Goal: Task Accomplishment & Management: Manage account settings

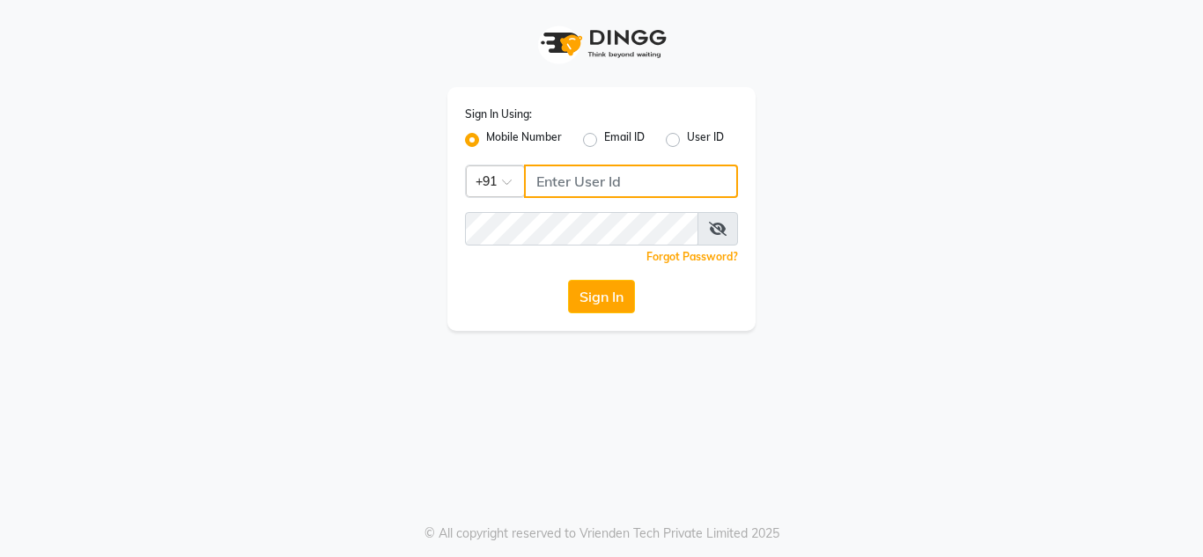
click at [536, 186] on input "Username" at bounding box center [631, 181] width 214 height 33
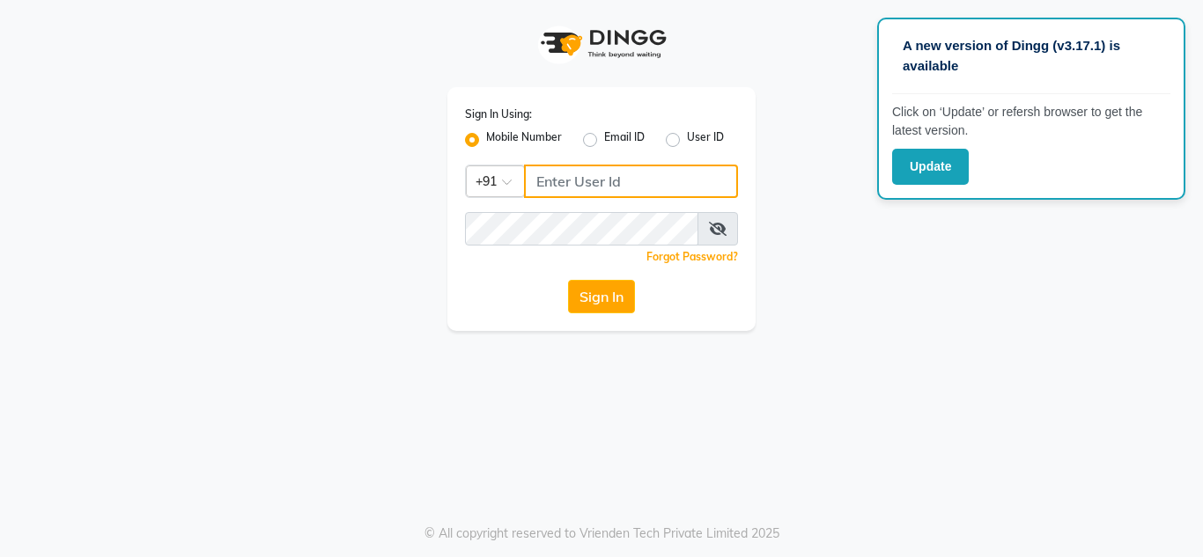
click at [549, 178] on input "Username" at bounding box center [631, 181] width 214 height 33
click at [549, 178] on input "9819764890" at bounding box center [631, 181] width 214 height 33
type input "9819764890"
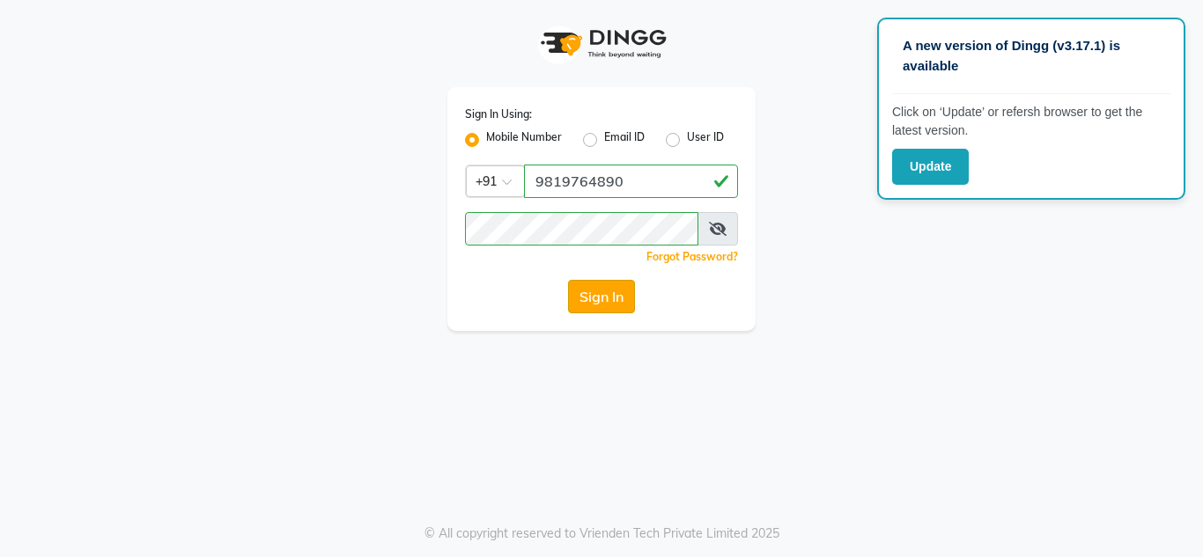
click at [605, 300] on button "Sign In" at bounding box center [601, 296] width 67 height 33
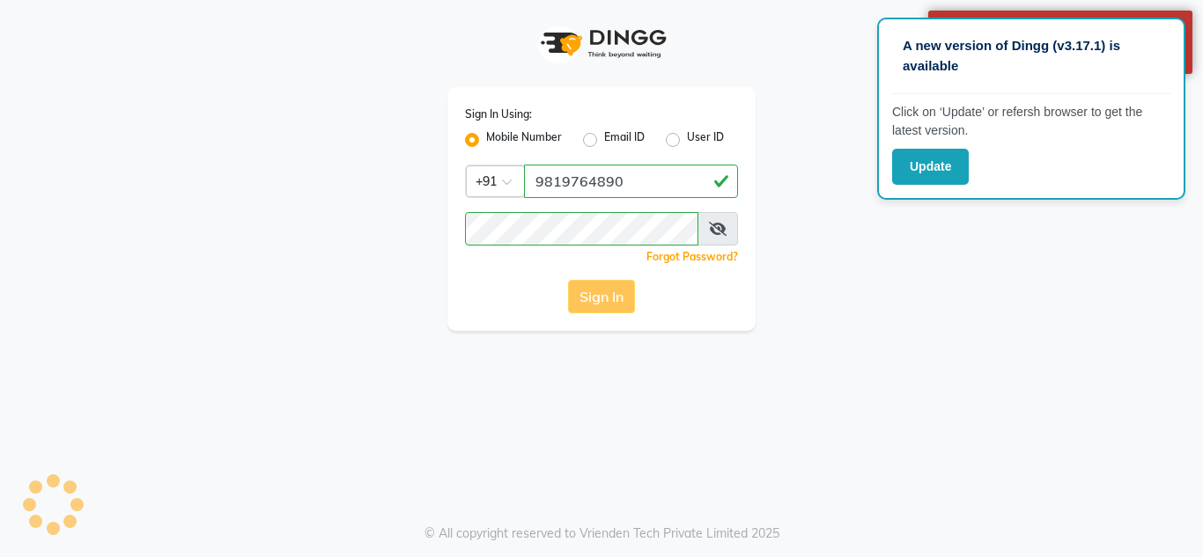
click at [605, 300] on button "Sign In" at bounding box center [601, 296] width 67 height 33
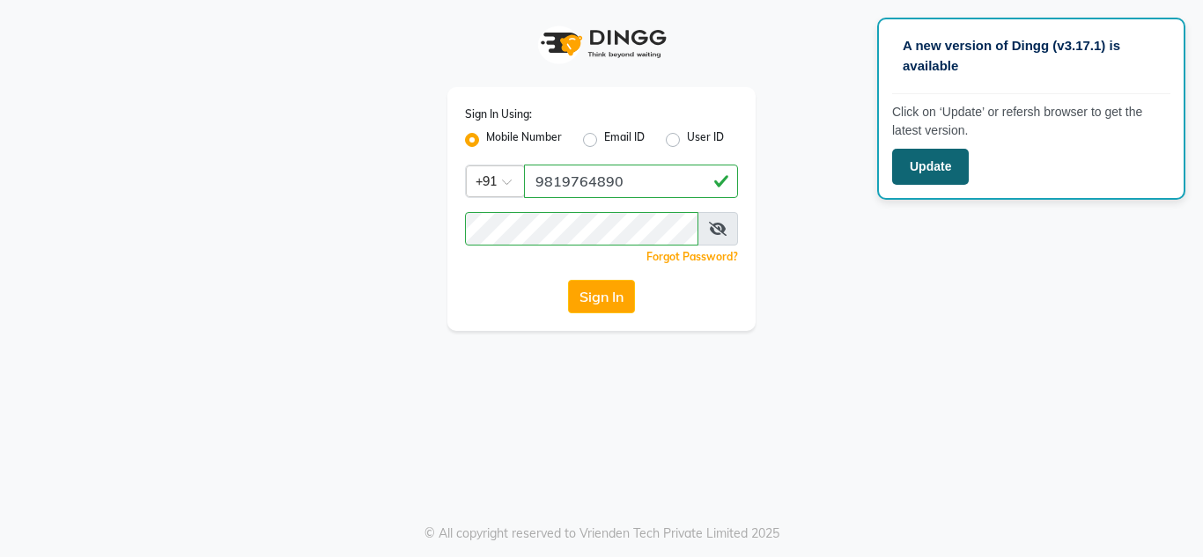
click at [933, 171] on button "Update" at bounding box center [930, 167] width 77 height 36
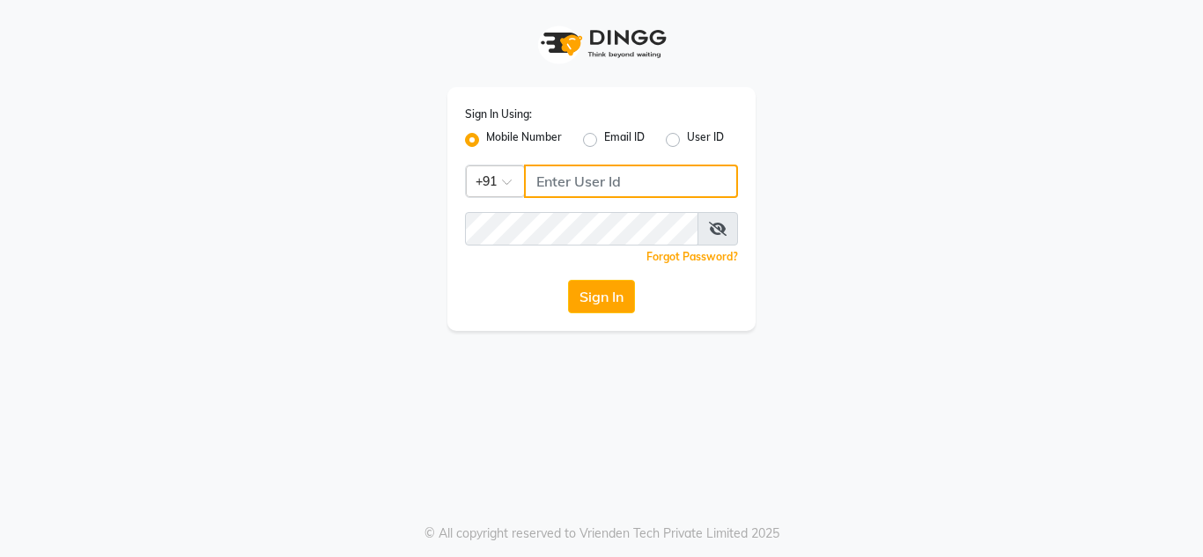
click at [557, 197] on input "Username" at bounding box center [631, 181] width 214 height 33
click at [552, 180] on input "Username" at bounding box center [631, 181] width 214 height 33
type input "9"
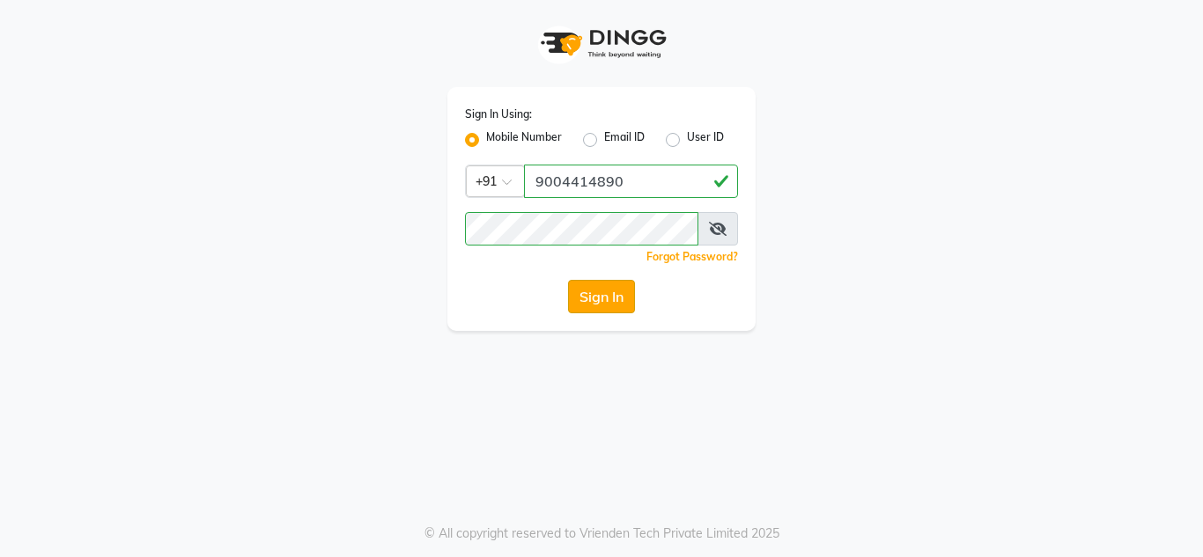
click at [602, 303] on button "Sign In" at bounding box center [601, 296] width 67 height 33
click at [596, 301] on button "Sign In" at bounding box center [601, 296] width 67 height 33
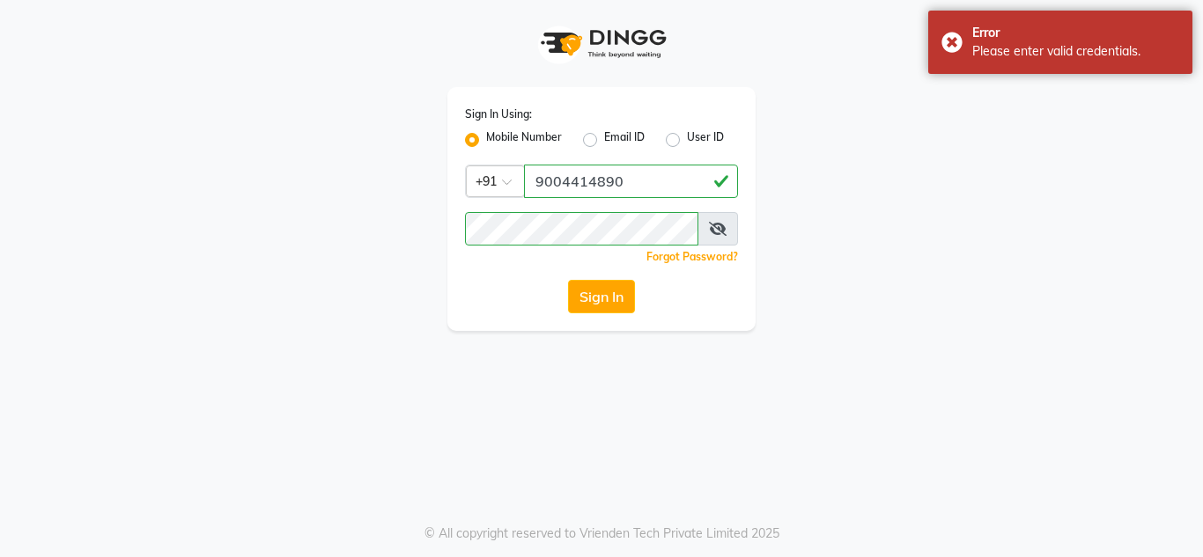
drag, startPoint x: 596, startPoint y: 301, endPoint x: 594, endPoint y: 284, distance: 17.8
click at [594, 284] on button "Sign In" at bounding box center [601, 296] width 67 height 33
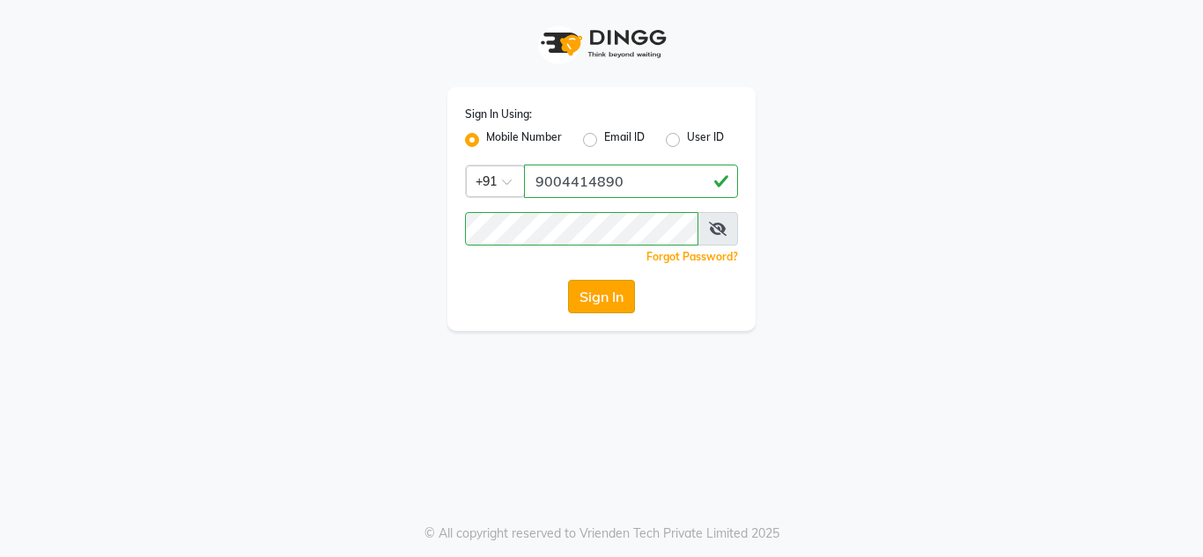
click at [590, 294] on button "Sign In" at bounding box center [601, 296] width 67 height 33
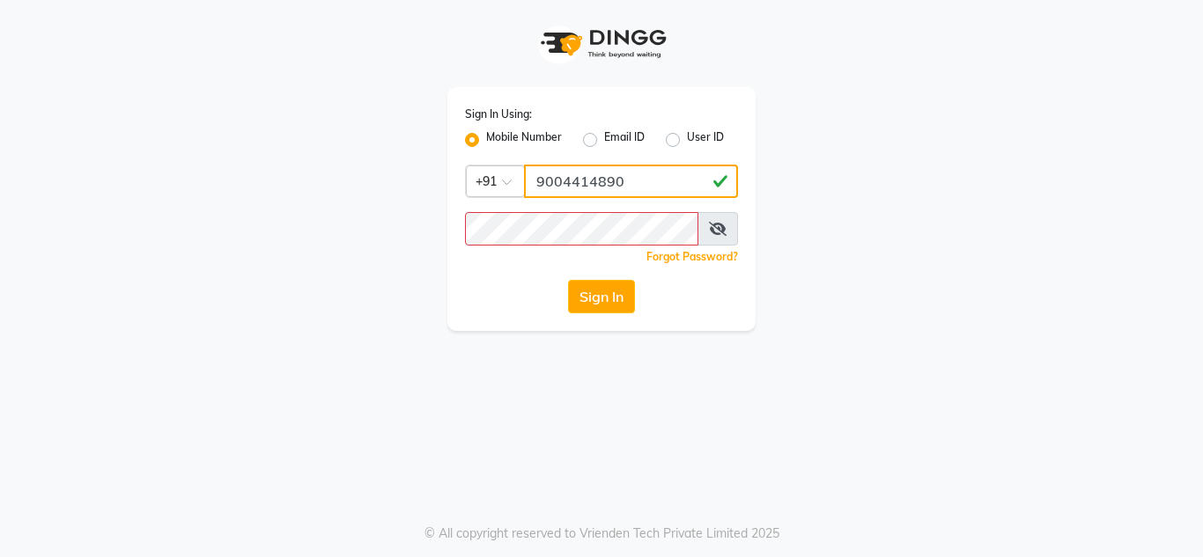
click at [635, 176] on input "9004414890" at bounding box center [631, 181] width 214 height 33
type input "9"
type input "9819764890"
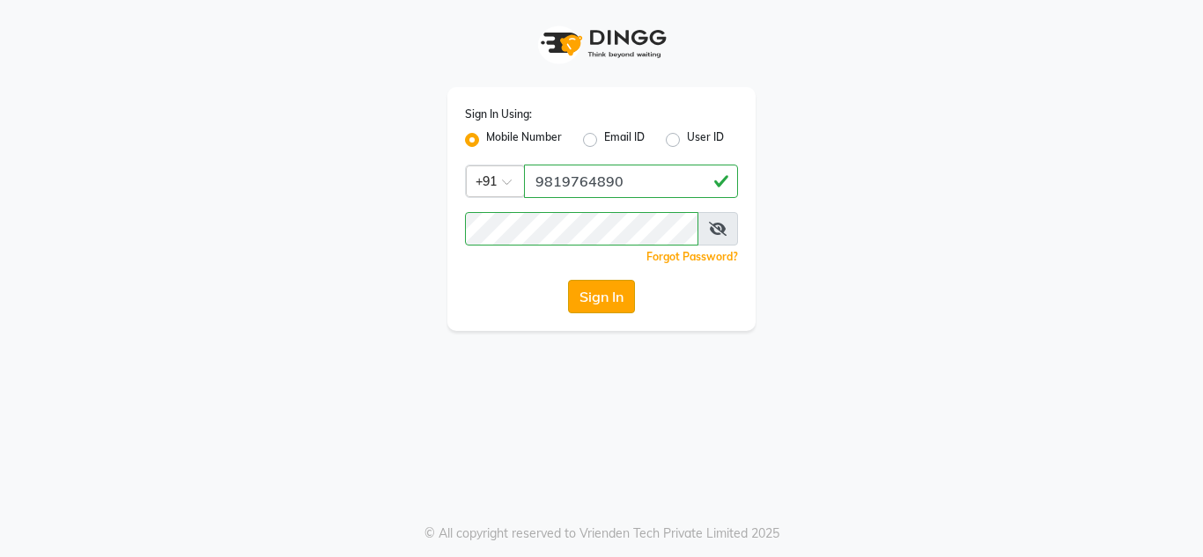
click at [606, 305] on button "Sign In" at bounding box center [601, 296] width 67 height 33
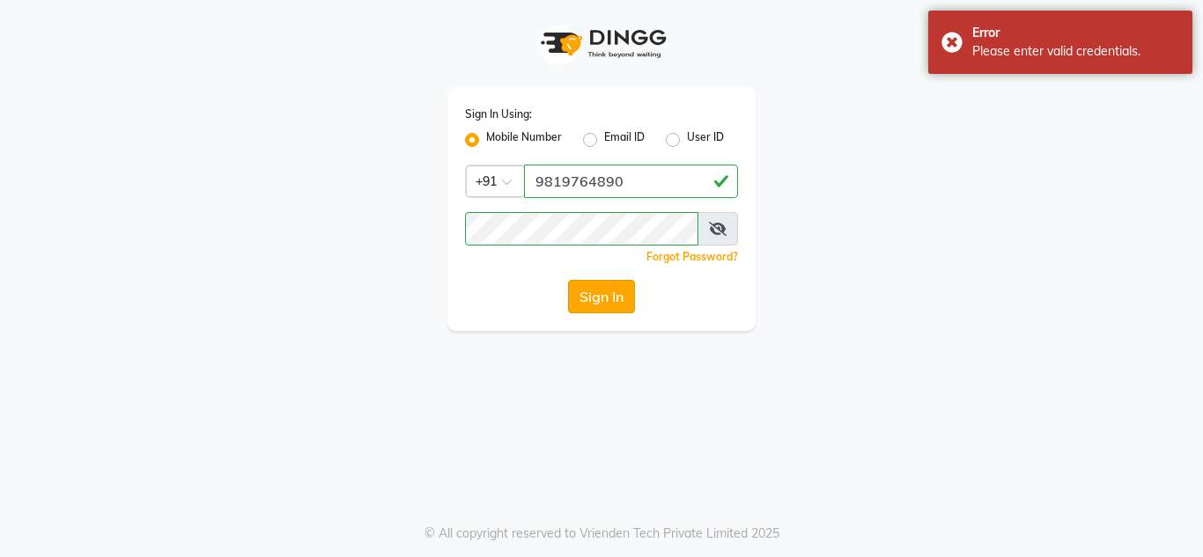
click at [606, 305] on button "Sign In" at bounding box center [601, 296] width 67 height 33
click at [606, 305] on div "Sign In" at bounding box center [601, 296] width 273 height 33
click at [606, 305] on button "Sign In" at bounding box center [601, 296] width 67 height 33
drag, startPoint x: 606, startPoint y: 305, endPoint x: 552, endPoint y: 185, distance: 131.3
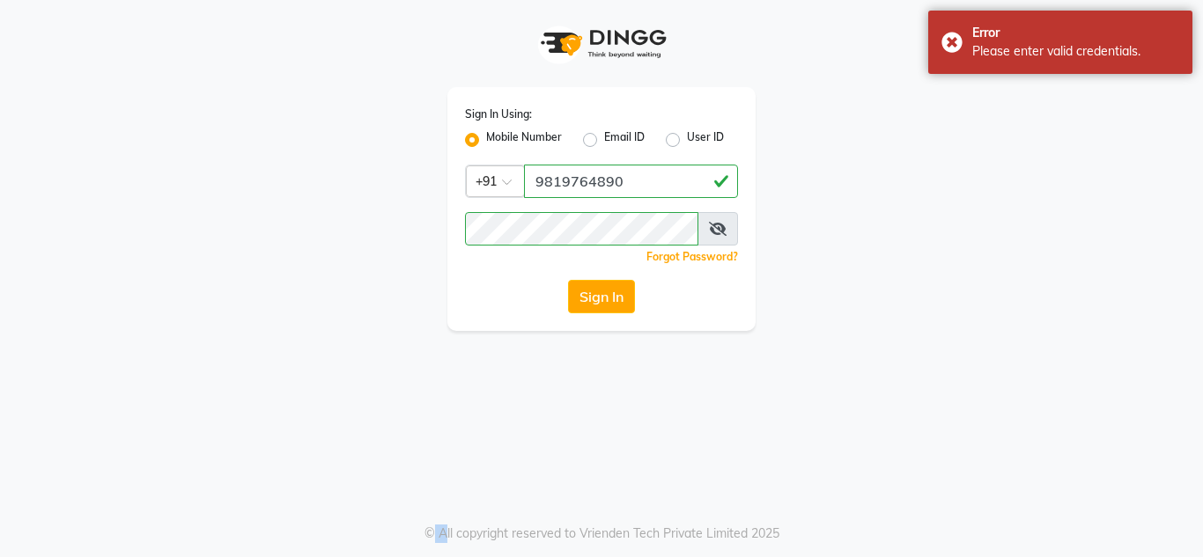
click at [552, 185] on div "Sign In Using: Mobile Number Email ID User ID Country Code × +91 9819764890 Rem…" at bounding box center [601, 209] width 308 height 244
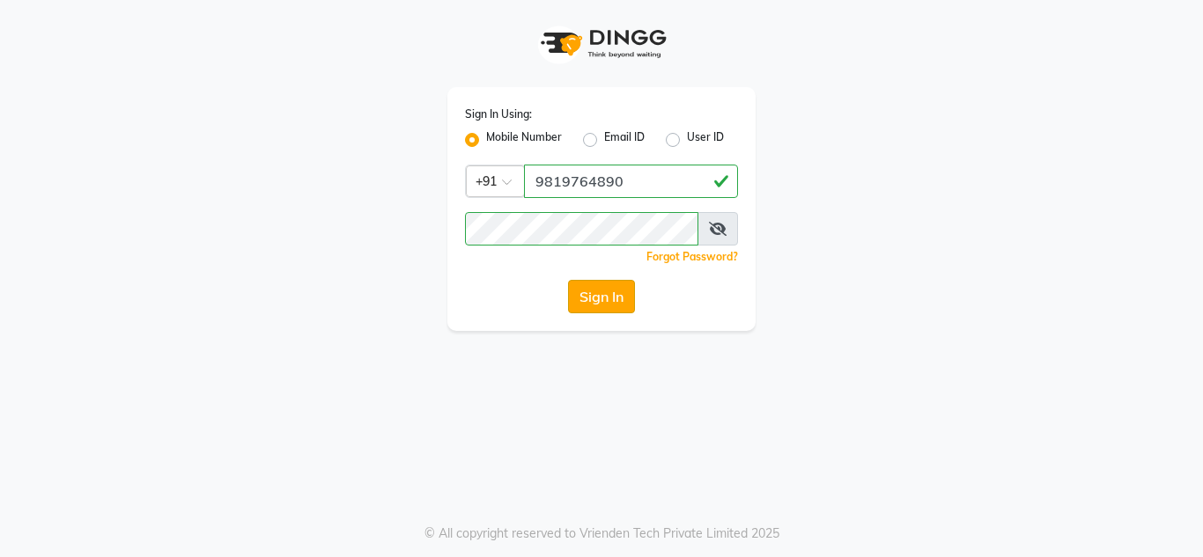
click at [609, 306] on button "Sign In" at bounding box center [601, 296] width 67 height 33
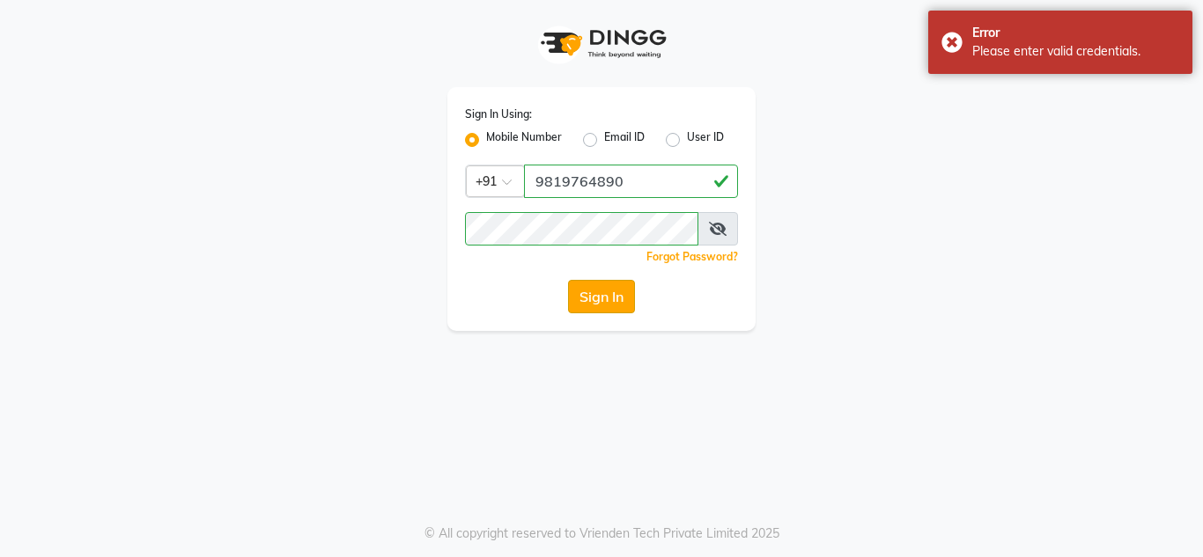
click at [609, 306] on button "Sign In" at bounding box center [601, 296] width 67 height 33
click at [678, 254] on link "Forgot Password?" at bounding box center [692, 256] width 92 height 13
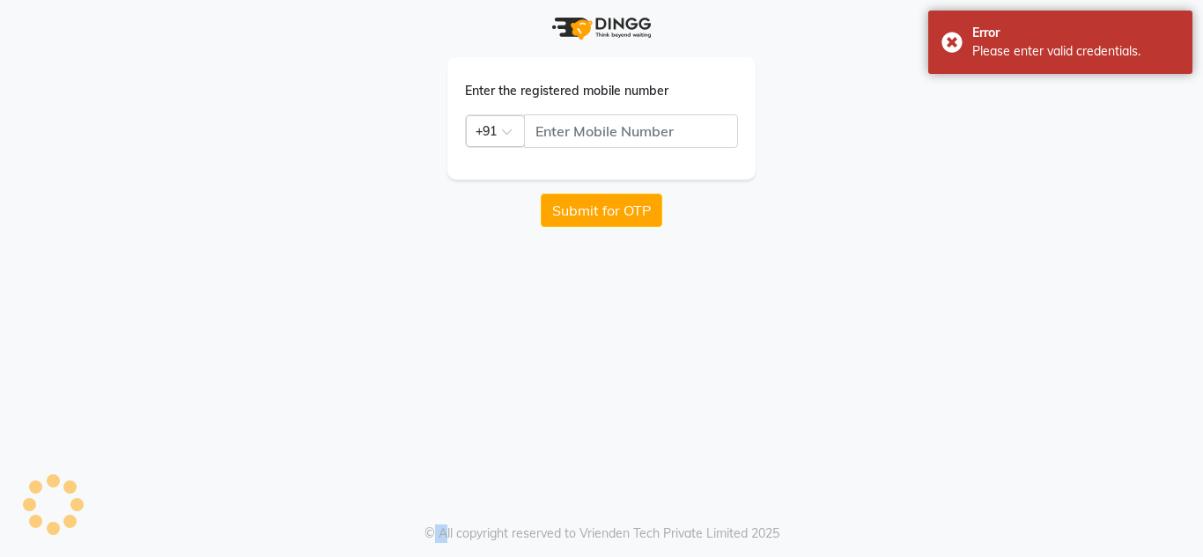
click at [678, 254] on div "Enter the registered mobile number Country Code × +91 Submit for OTP © All copy…" at bounding box center [601, 278] width 1203 height 557
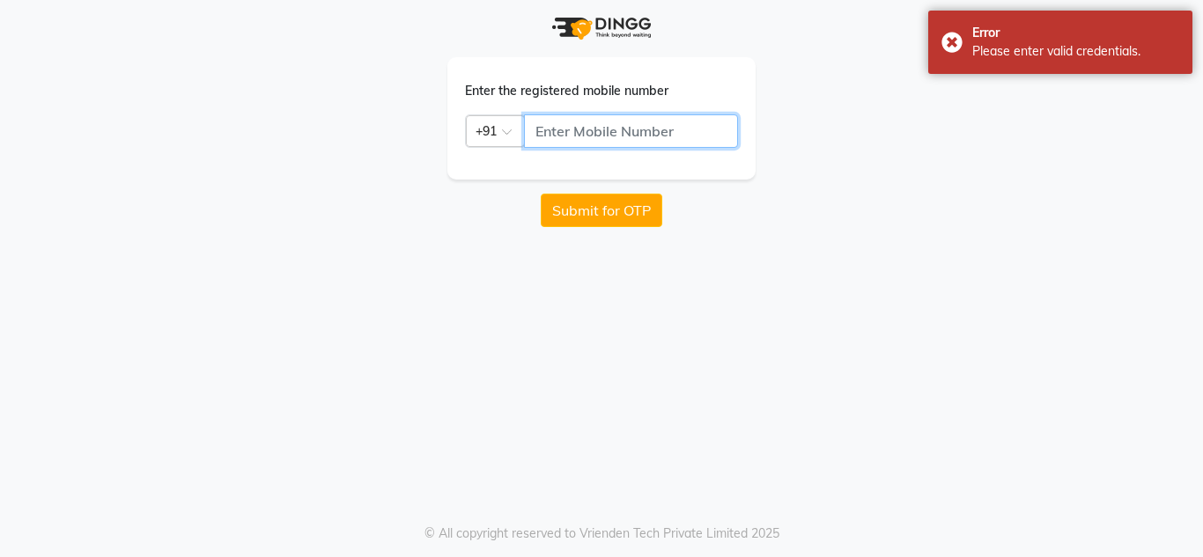
click at [558, 133] on input "text" at bounding box center [631, 130] width 214 height 33
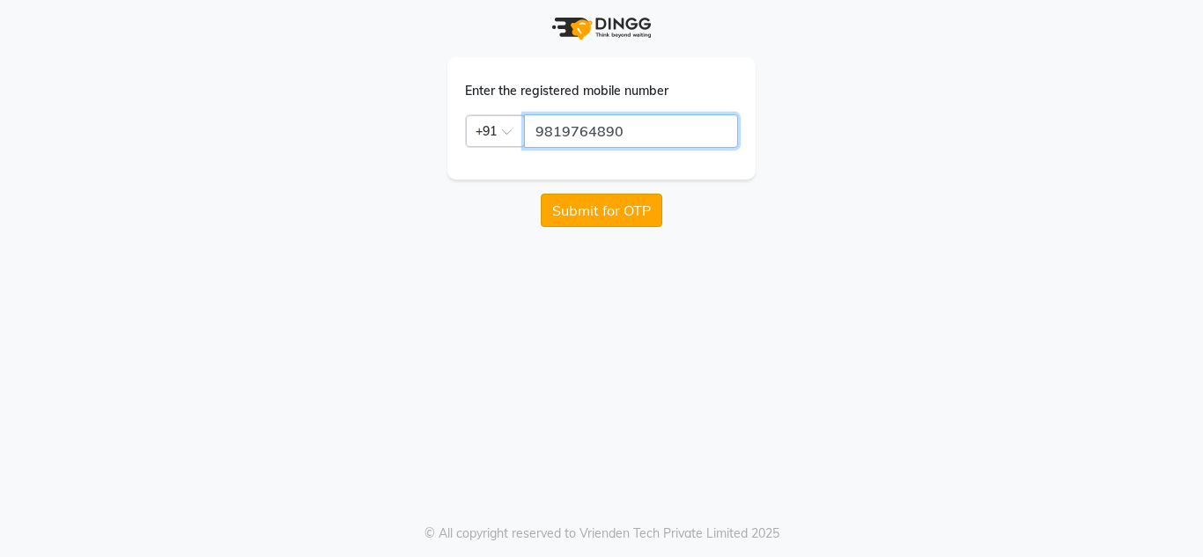
type input "9819764890"
click at [588, 210] on button "Submit for OTP" at bounding box center [602, 210] width 122 height 33
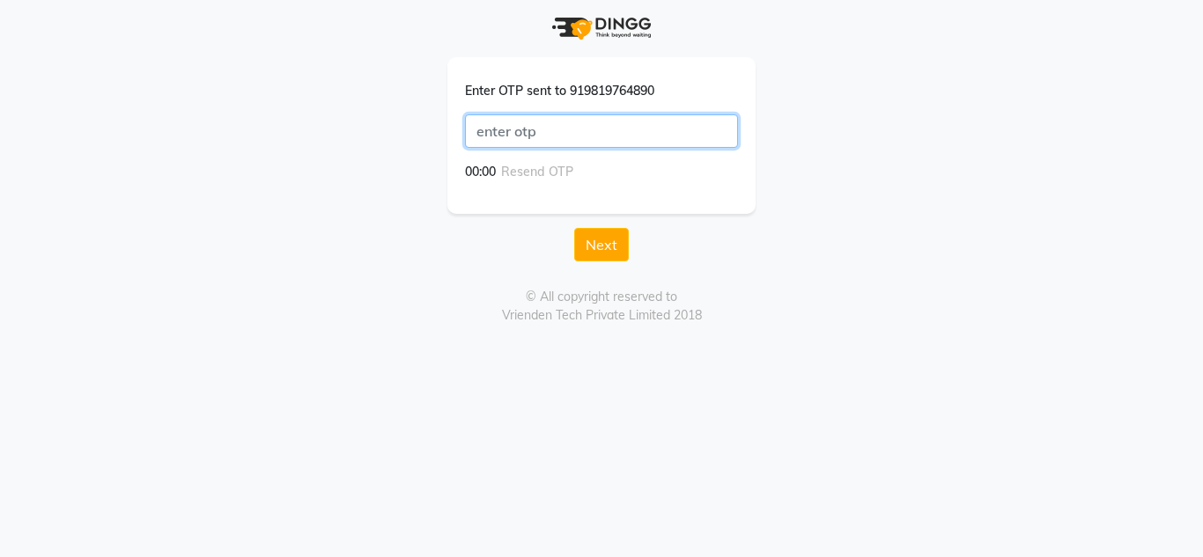
click at [477, 131] on input "text" at bounding box center [601, 130] width 273 height 33
type input "4212"
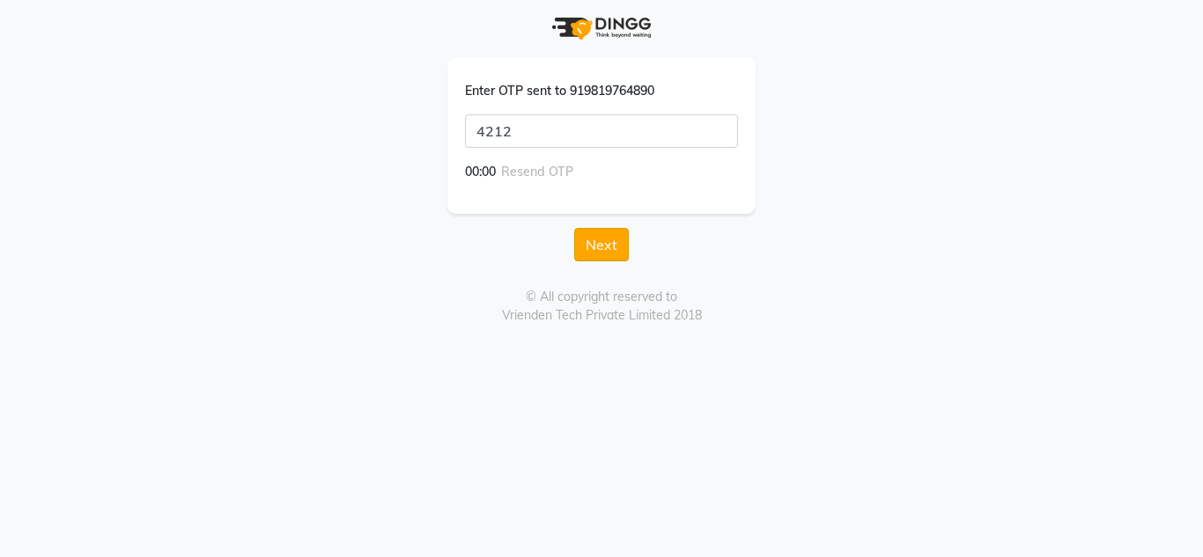
click at [595, 246] on button "Next" at bounding box center [601, 244] width 55 height 33
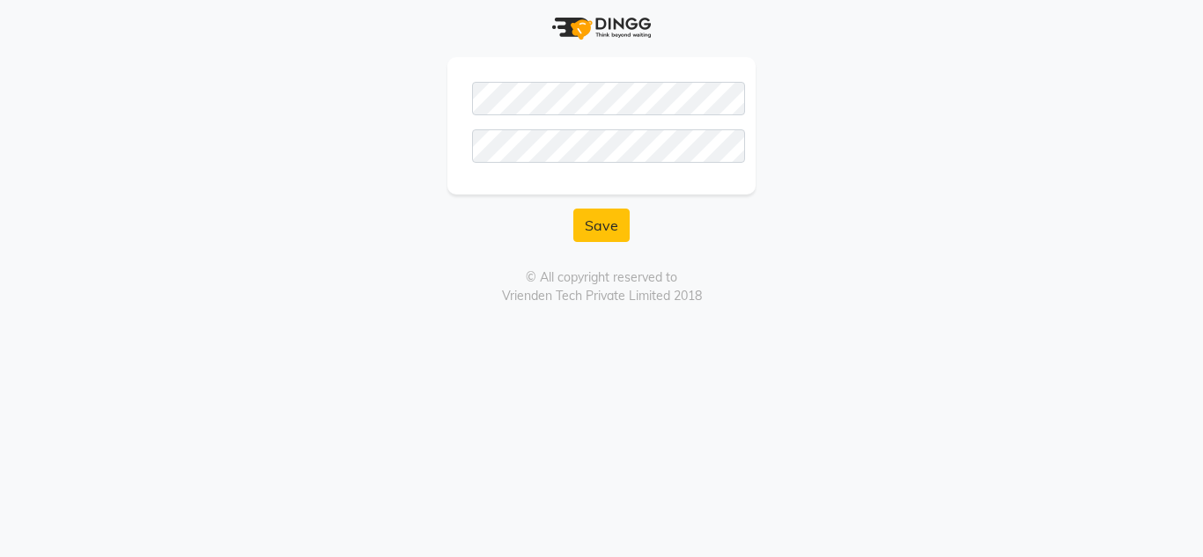
click at [483, 181] on div at bounding box center [601, 125] width 308 height 137
click at [605, 229] on button "Save" at bounding box center [601, 225] width 56 height 33
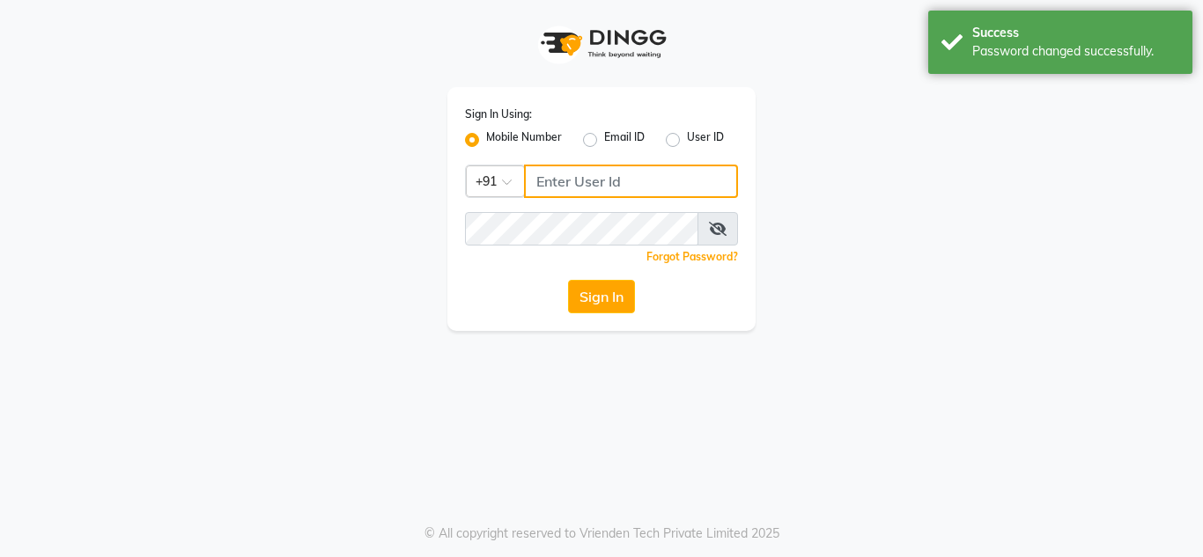
click at [546, 184] on input "Username" at bounding box center [631, 181] width 214 height 33
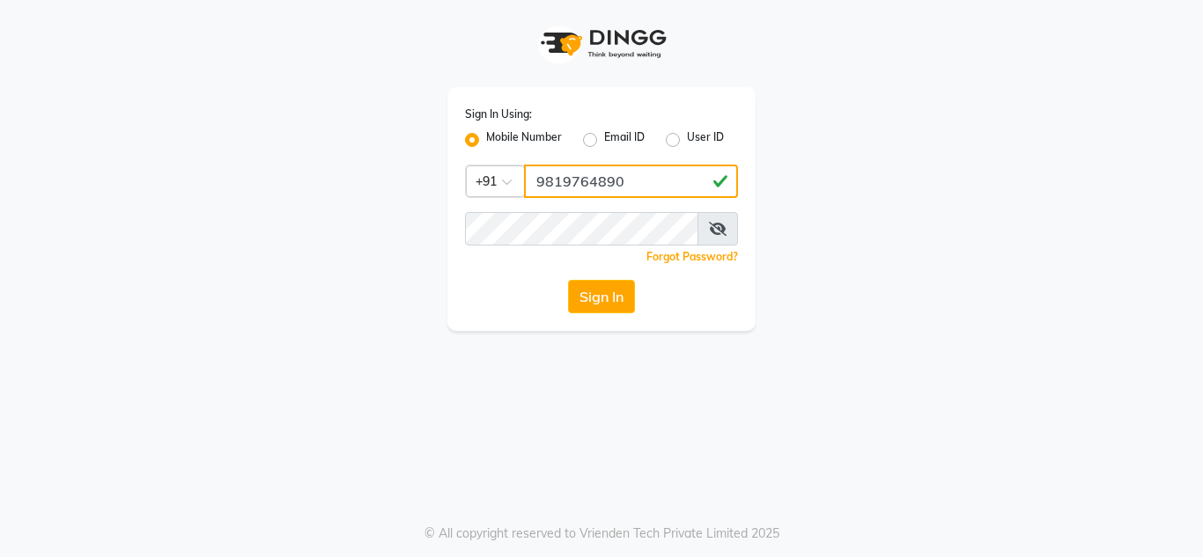
type input "9819764890"
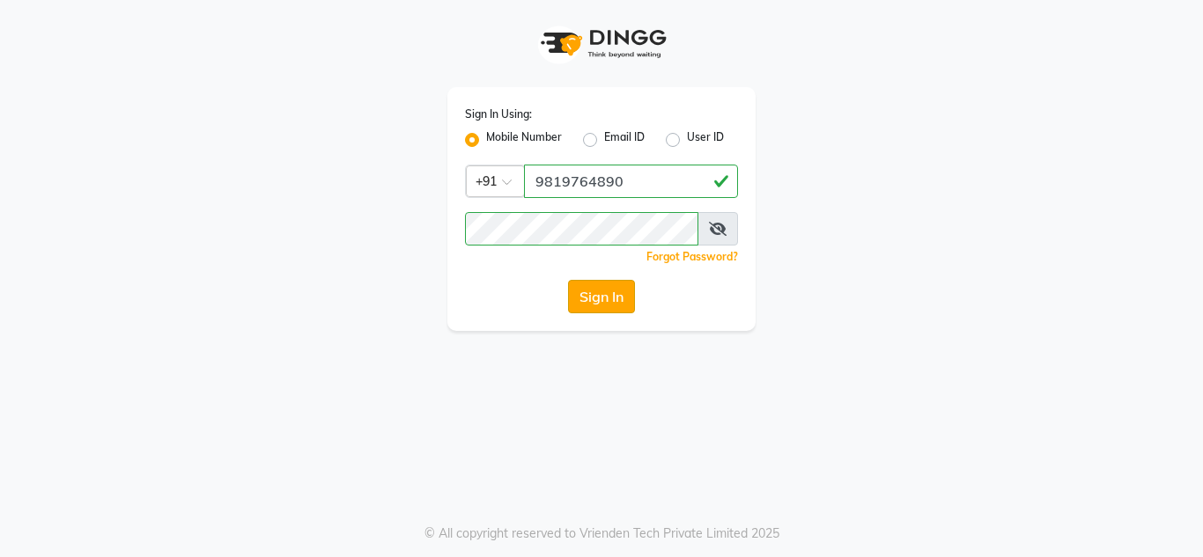
click at [601, 301] on button "Sign In" at bounding box center [601, 296] width 67 height 33
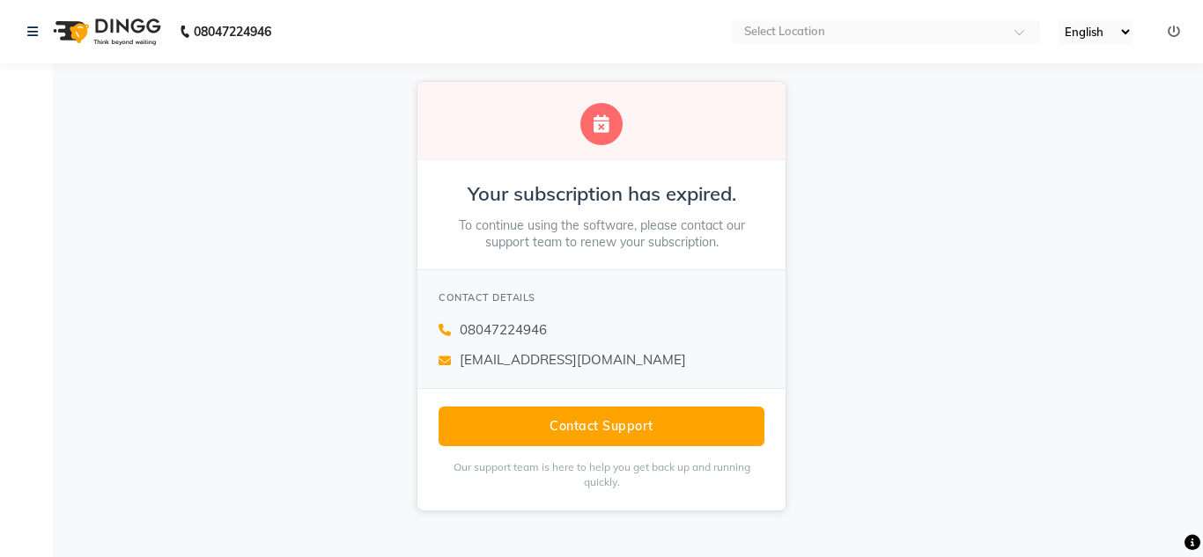
click at [576, 383] on div "CONTACT DETAILS 08047224946 cs@dingg.app" at bounding box center [601, 329] width 368 height 120
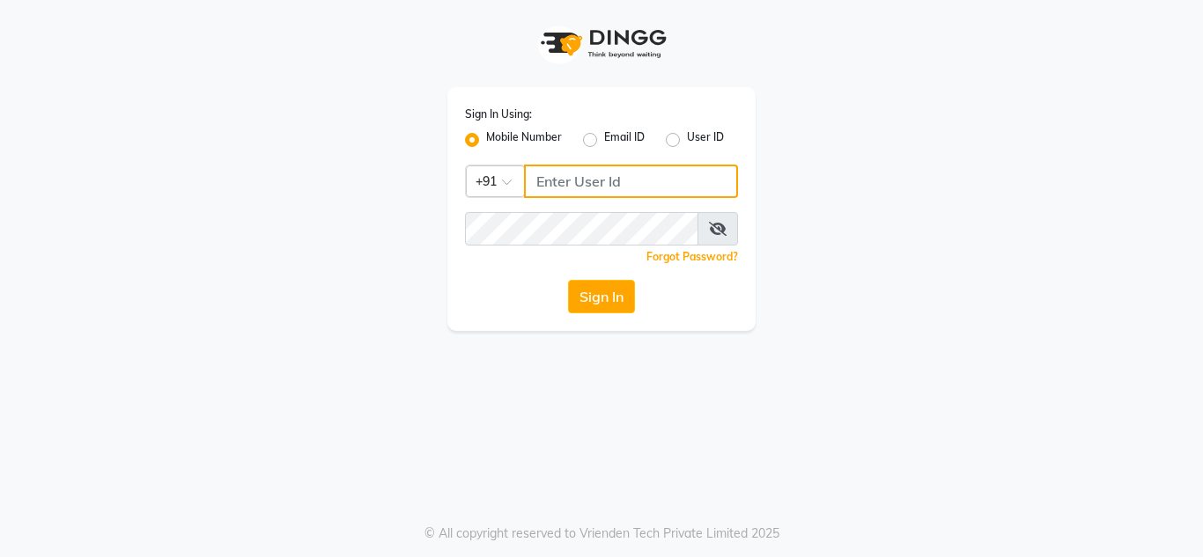
click at [577, 176] on input "Username" at bounding box center [631, 181] width 214 height 33
type input "9594420324"
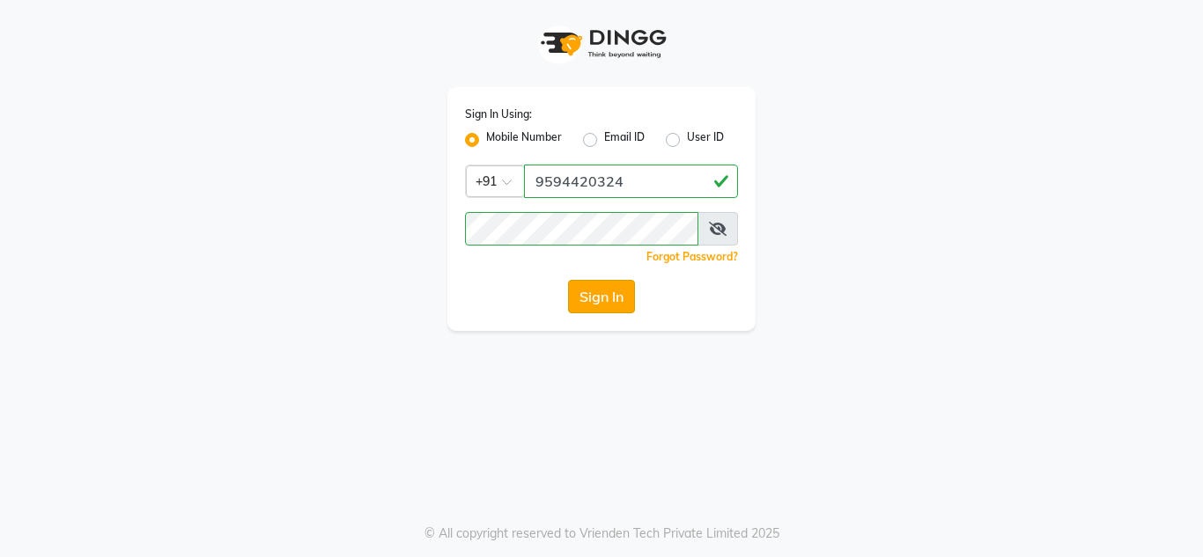
click at [600, 306] on button "Sign In" at bounding box center [601, 296] width 67 height 33
